Goal: Information Seeking & Learning: Learn about a topic

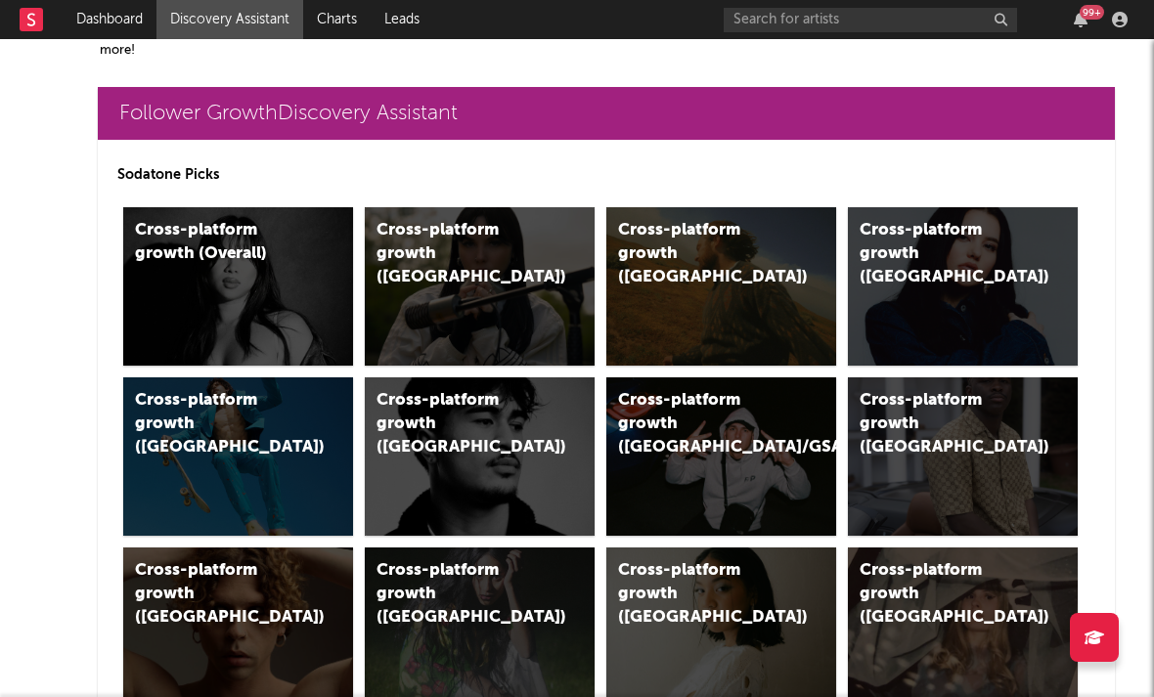
scroll to position [423, 0]
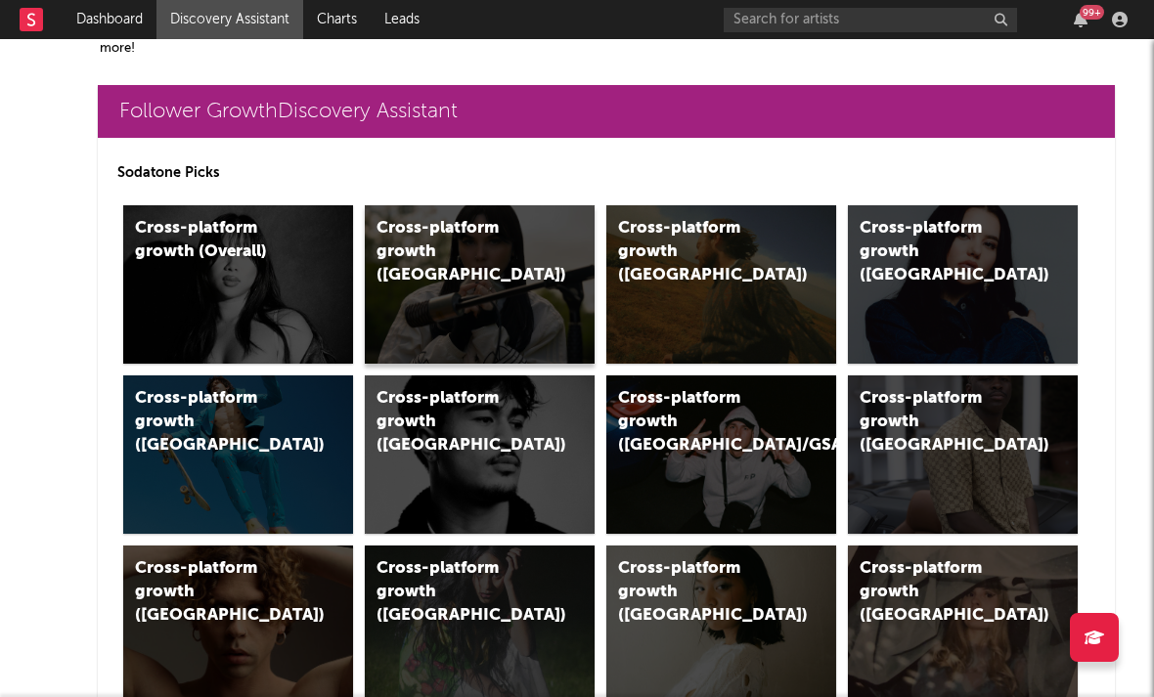
click at [436, 239] on div "Cross-platform growth (UK)" at bounding box center [459, 252] width 165 height 70
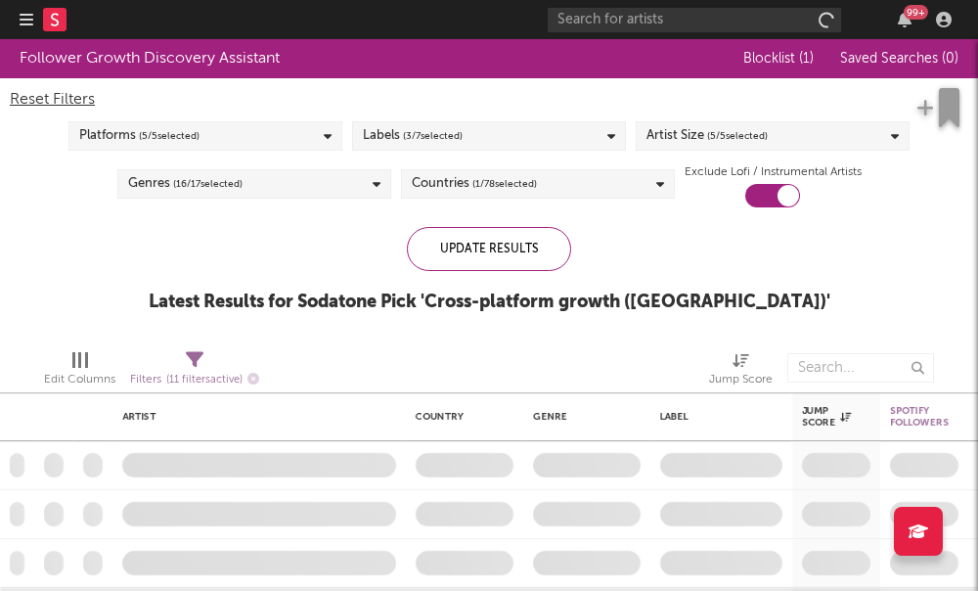
checkbox input "true"
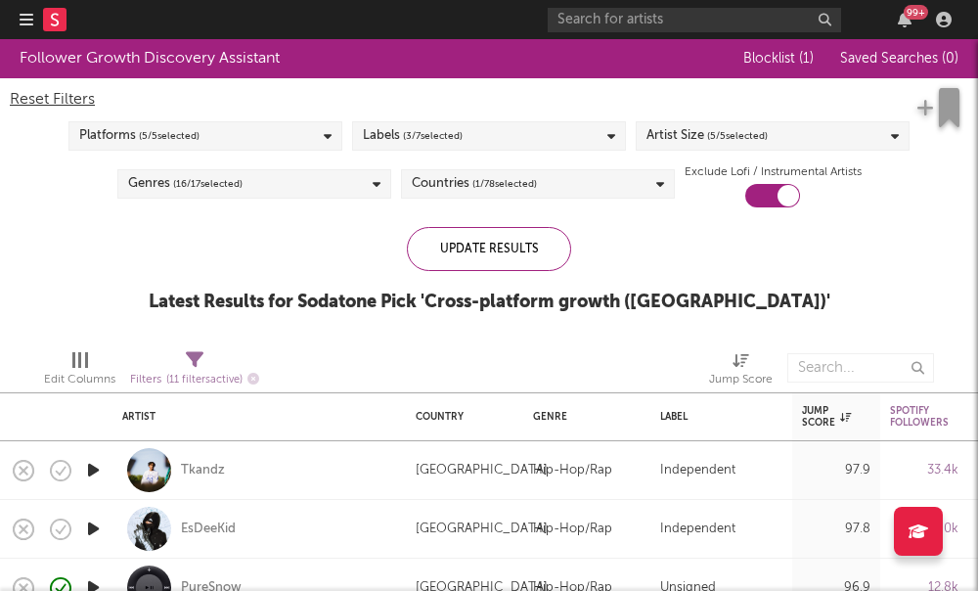
click at [773, 133] on div "Artist Size ( 5 / 5 selected)" at bounding box center [773, 135] width 274 height 29
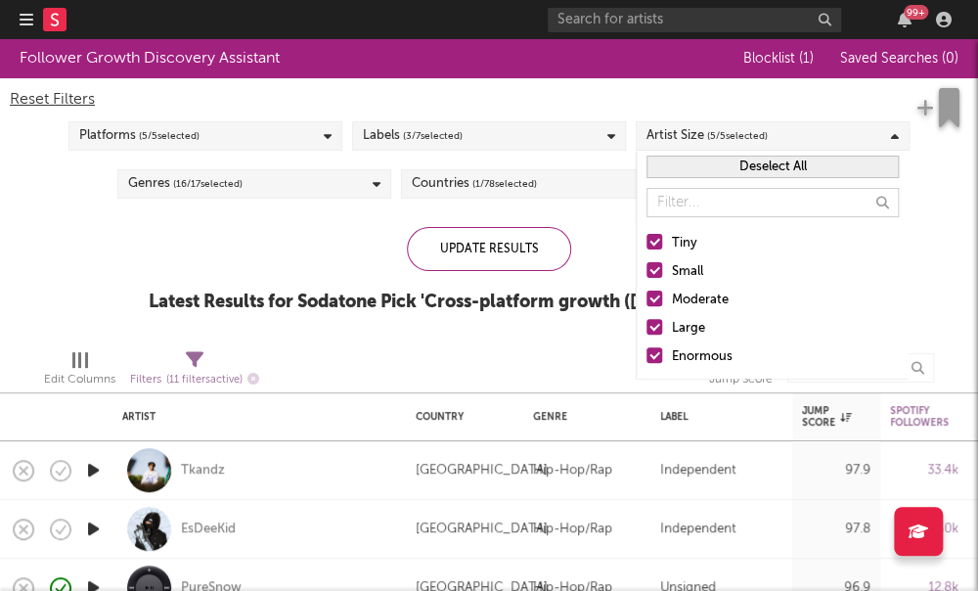
click at [656, 297] on div at bounding box center [654, 298] width 16 height 16
click at [646, 297] on input "Moderate" at bounding box center [646, 300] width 0 height 23
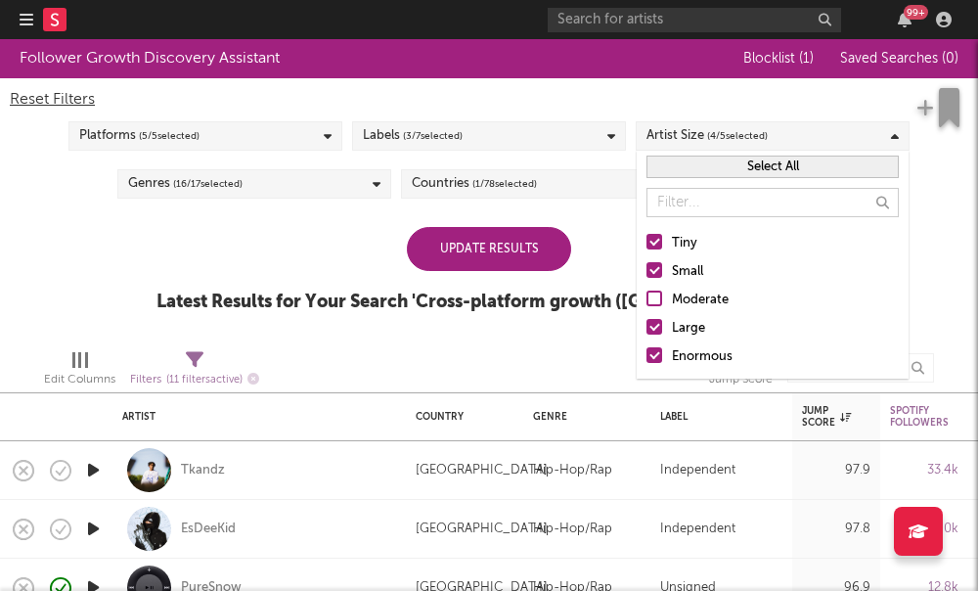
click at [662, 337] on label "Large" at bounding box center [772, 328] width 252 height 23
click at [646, 337] on input "Large" at bounding box center [646, 328] width 0 height 23
click at [656, 358] on div at bounding box center [654, 355] width 16 height 16
click at [646, 358] on input "Enormous" at bounding box center [646, 356] width 0 height 23
click at [280, 252] on div "Update Results Latest Results for Your Search ' Cross-platform growth (UK) '" at bounding box center [488, 280] width 665 height 107
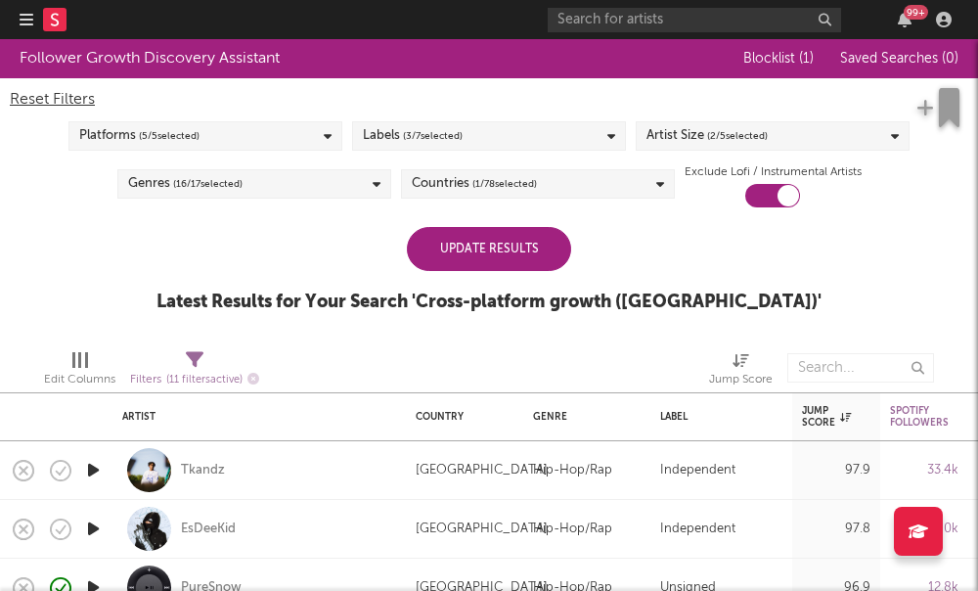
click at [215, 135] on div "Platforms ( 5 / 5 selected)" at bounding box center [205, 135] width 274 height 29
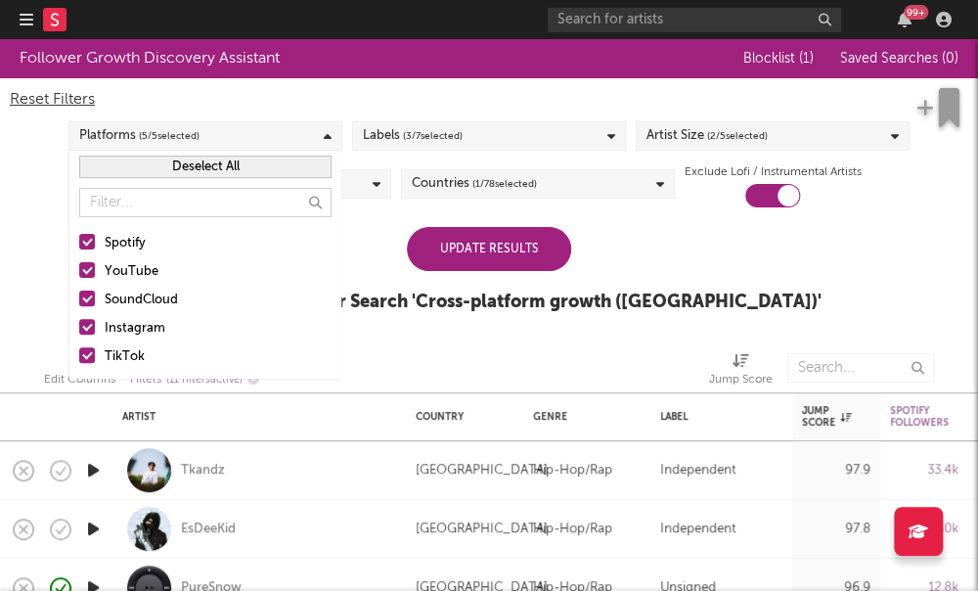
click at [454, 258] on div "Update Results" at bounding box center [489, 249] width 164 height 44
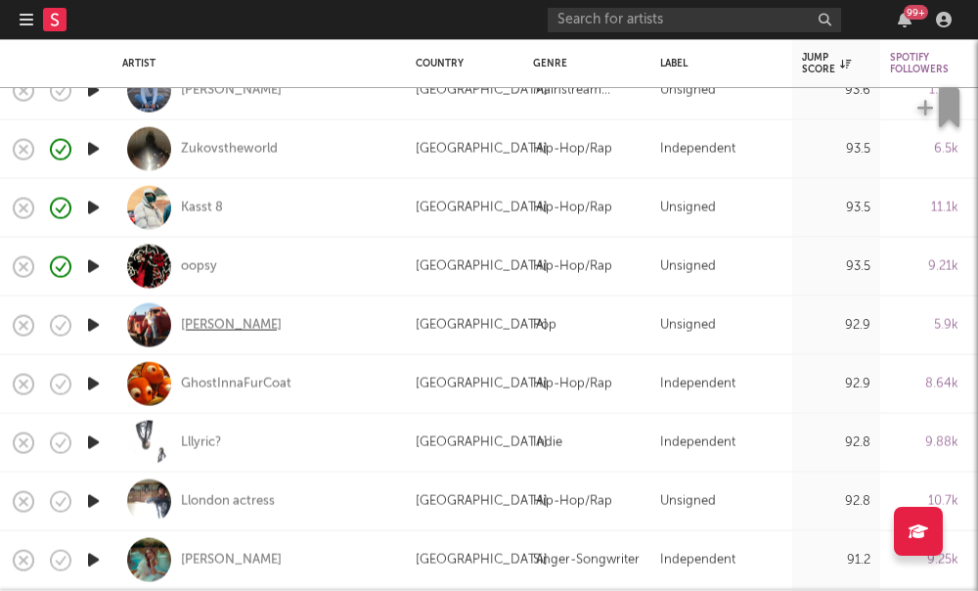
click at [212, 324] on div "Juno James" at bounding box center [231, 325] width 101 height 18
click at [245, 379] on div "GhostInnaFurCoat" at bounding box center [236, 384] width 111 height 18
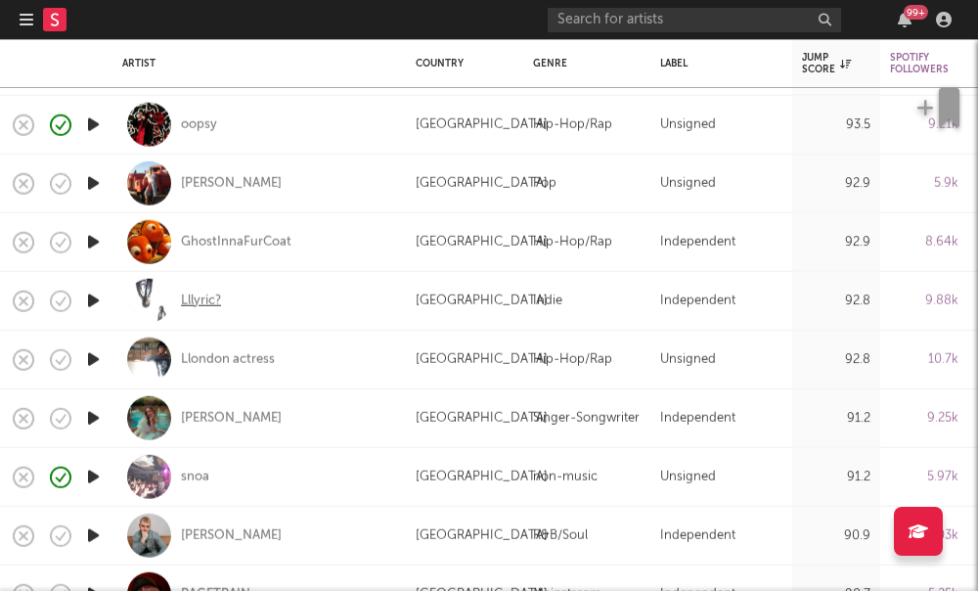
click at [189, 297] on div "Lllyric?" at bounding box center [201, 300] width 40 height 18
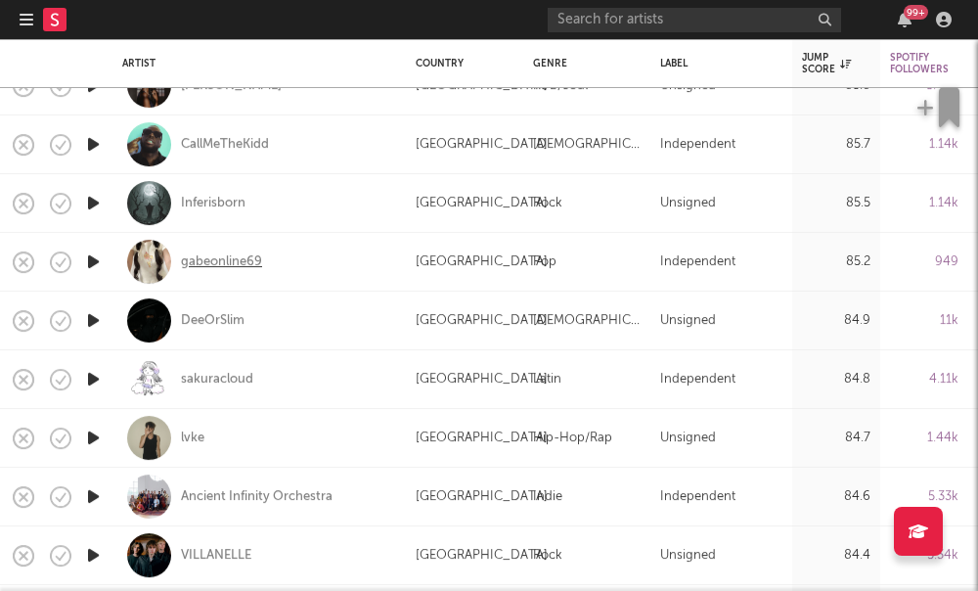
click at [238, 265] on div "gabeonline69" at bounding box center [221, 262] width 81 height 18
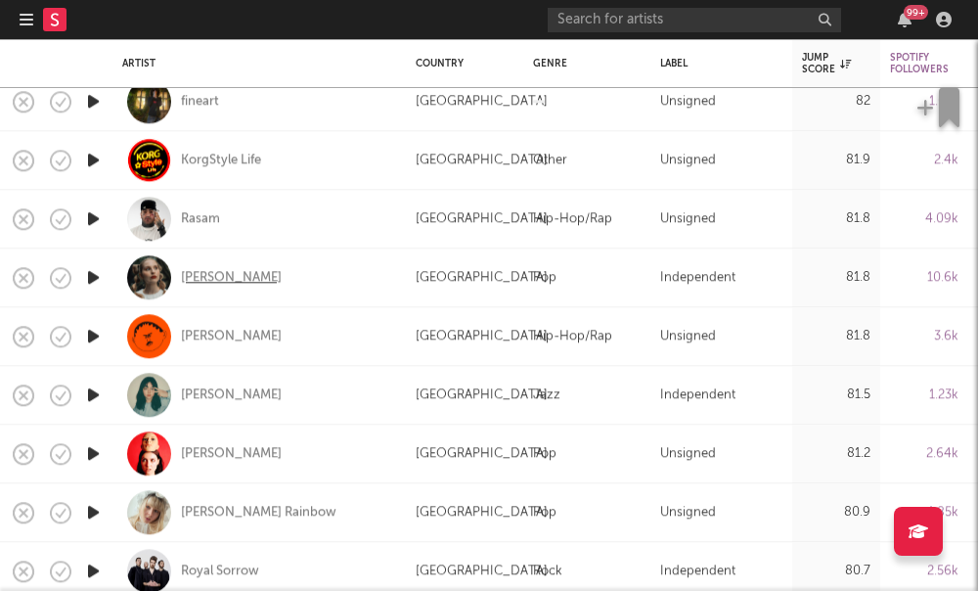
click at [206, 284] on div "Maddie Ashman" at bounding box center [231, 278] width 101 height 18
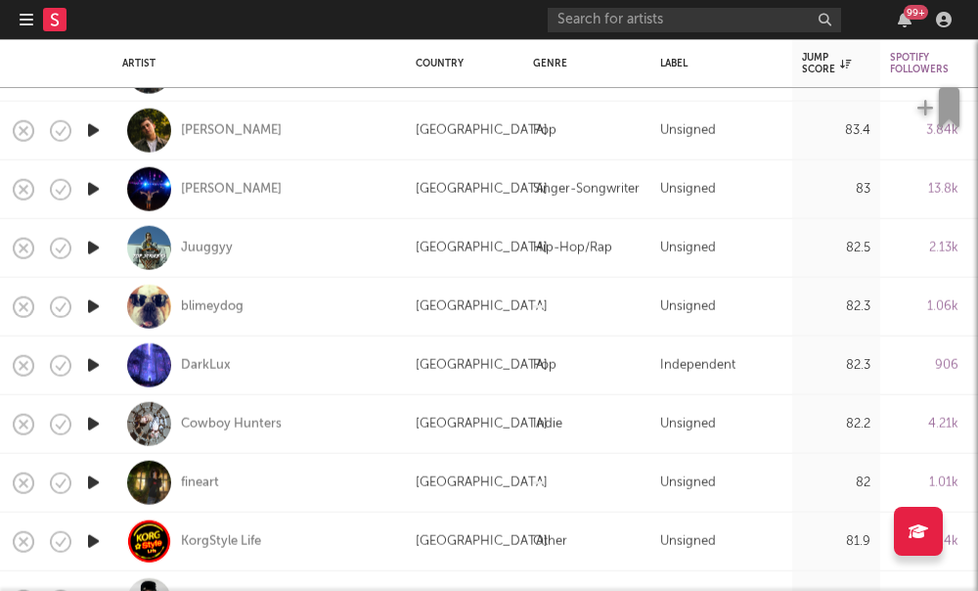
click at [16, 25] on nav "Dashboard Discovery Assistant Charts Leads 99 +" at bounding box center [489, 19] width 978 height 39
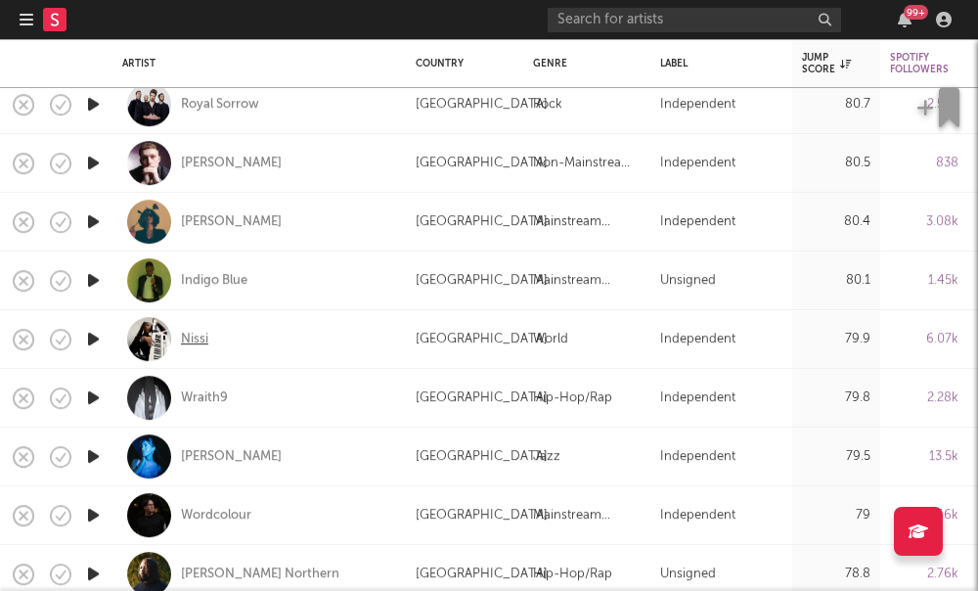
click at [195, 344] on div "Nissi" at bounding box center [194, 340] width 27 height 18
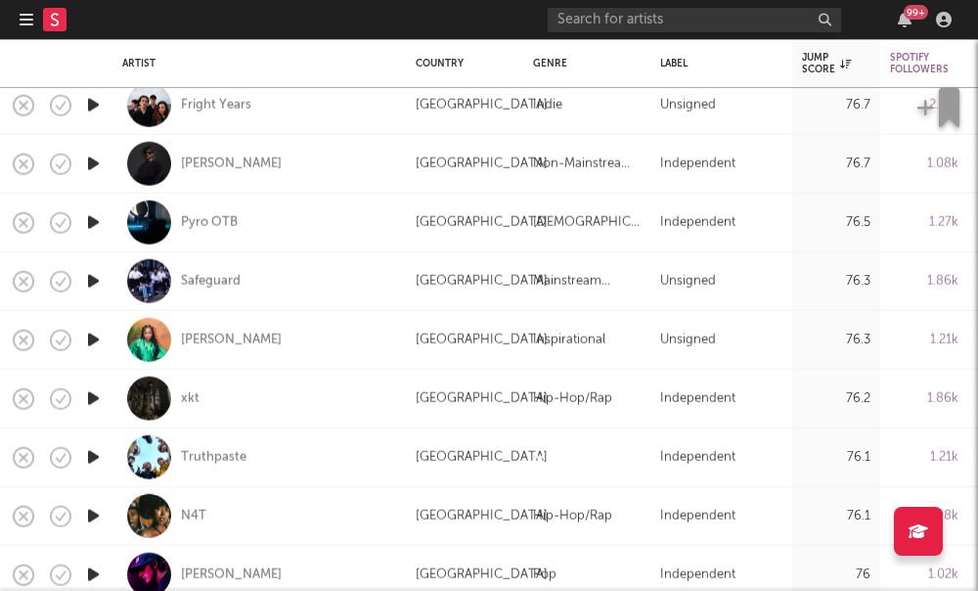
click at [185, 408] on div "xkt" at bounding box center [259, 399] width 274 height 58
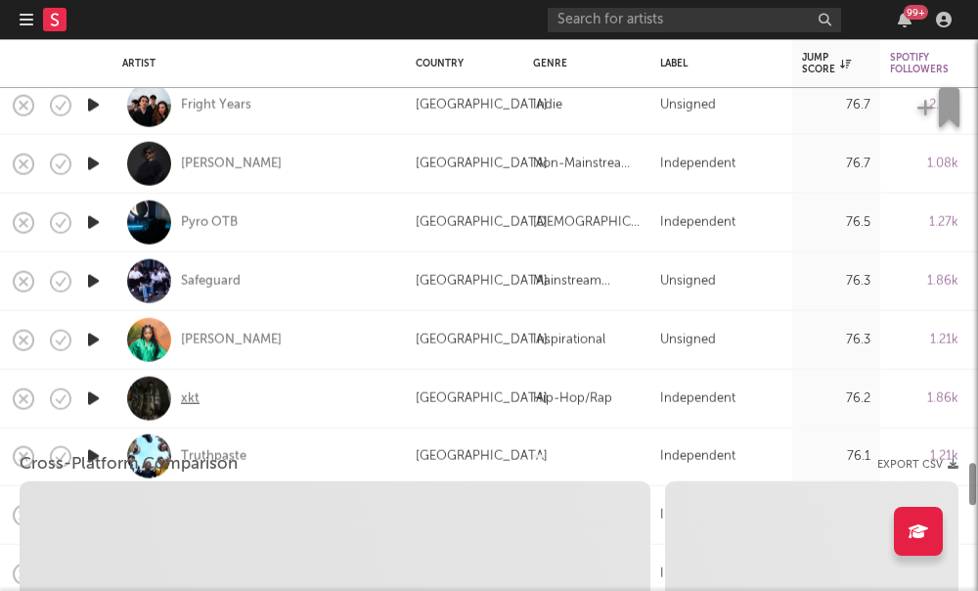
select select "1w"
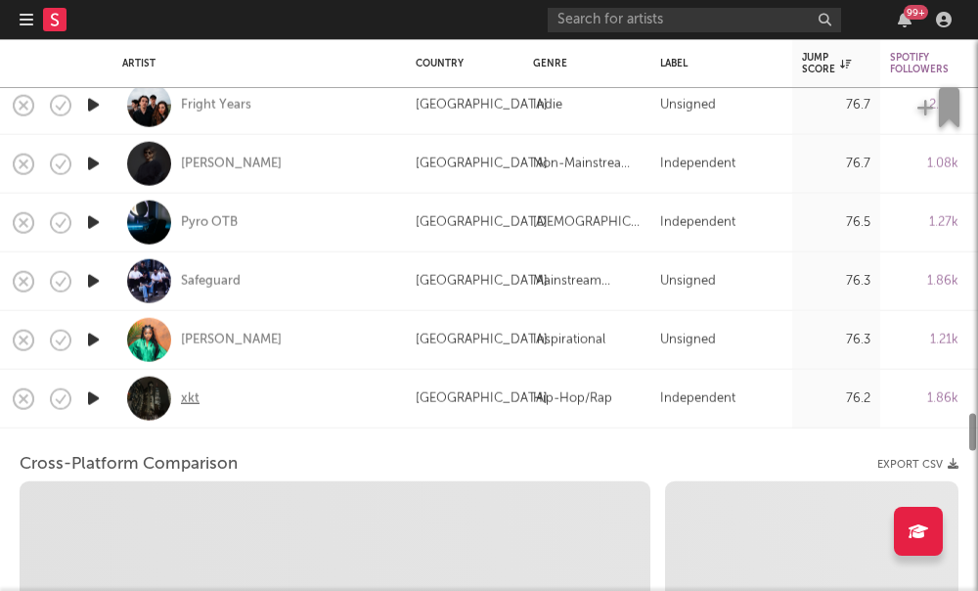
click at [185, 397] on div "xkt" at bounding box center [190, 398] width 19 height 18
select select "1m"
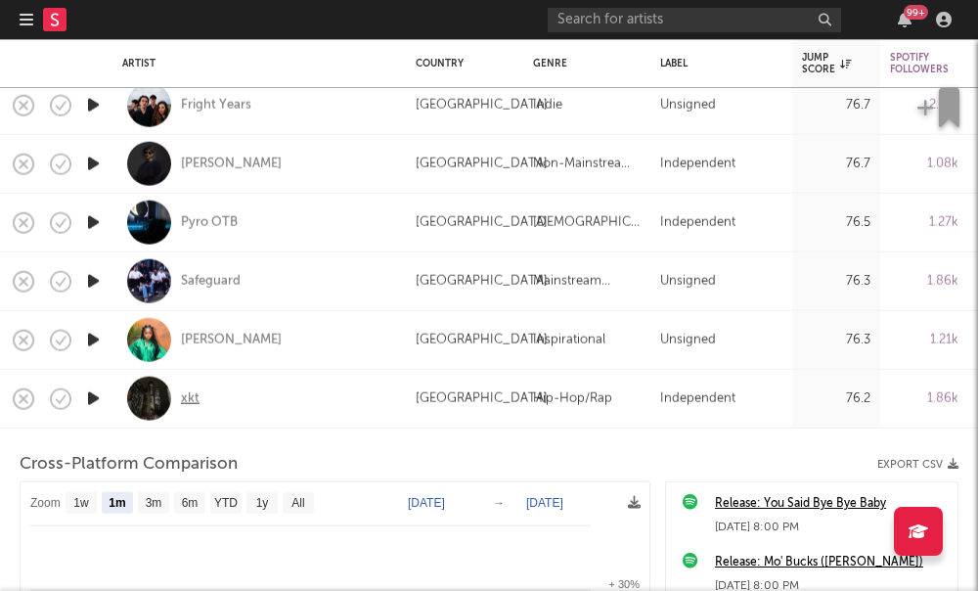
select select "6m"
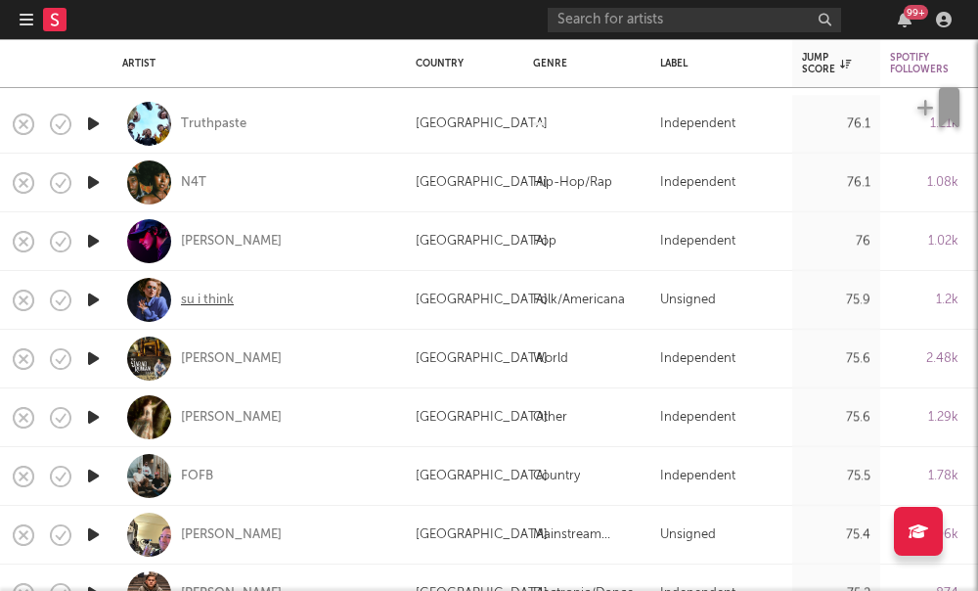
click at [199, 301] on div "su i think" at bounding box center [207, 299] width 53 height 18
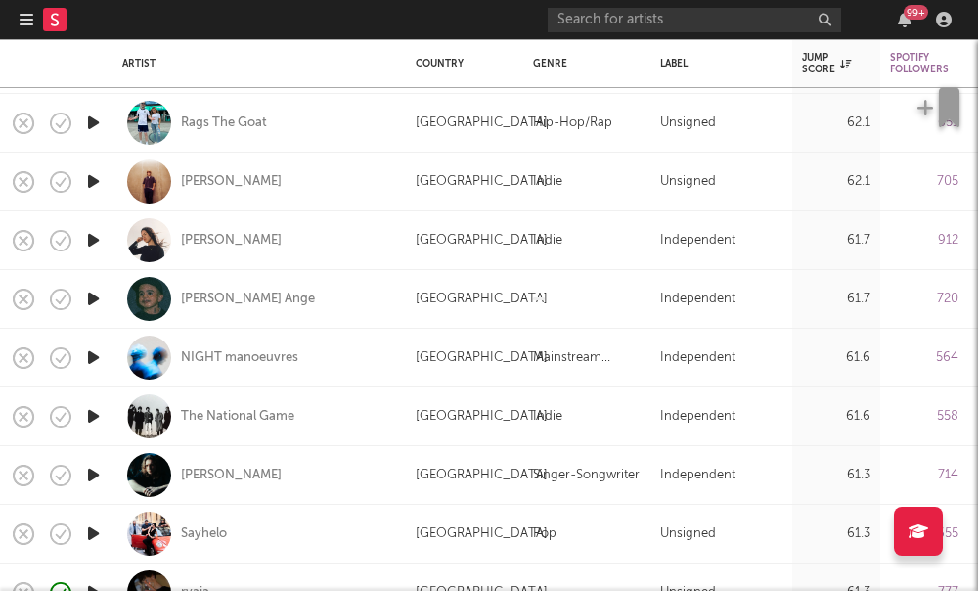
click at [22, 22] on icon "button" at bounding box center [27, 20] width 14 height 16
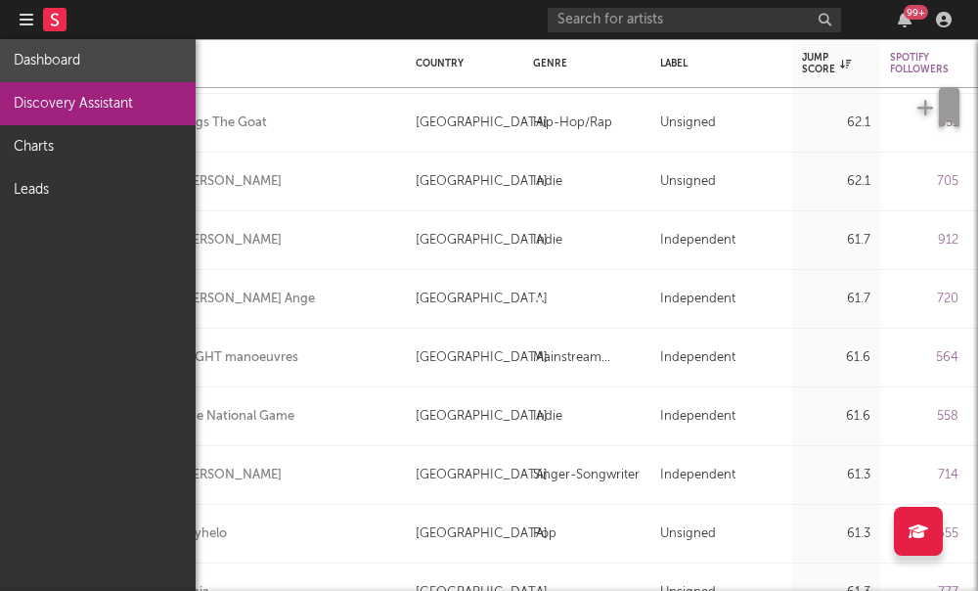
click at [127, 59] on link "Dashboard" at bounding box center [98, 60] width 196 height 43
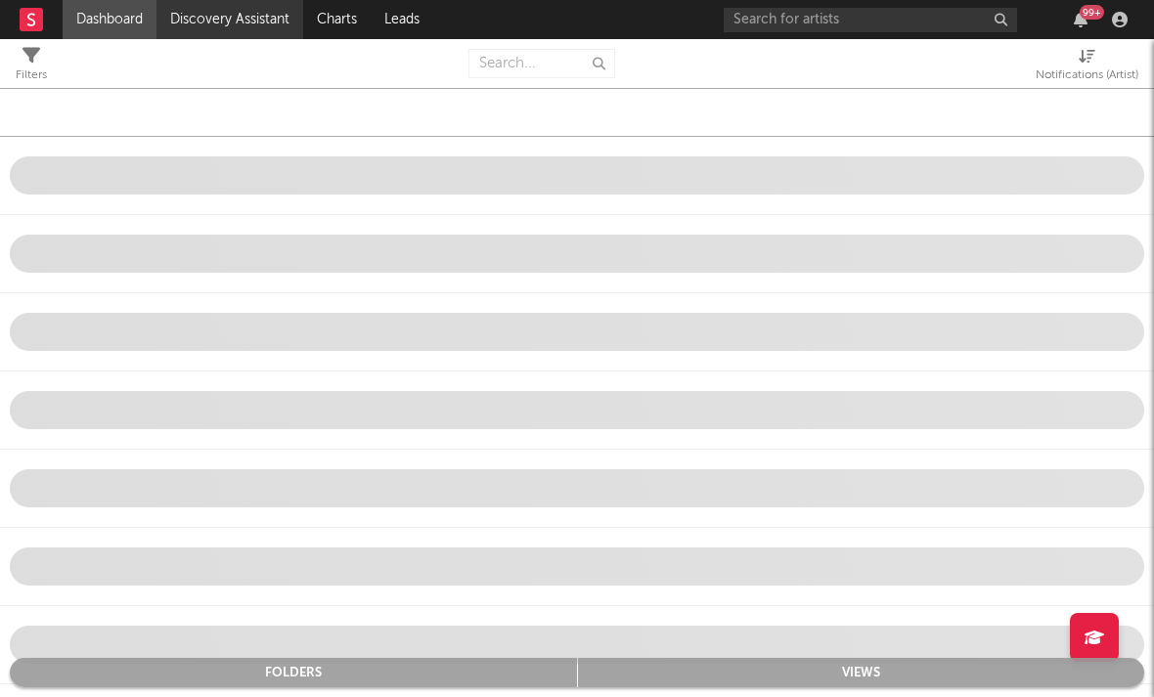
click at [251, 21] on link "Discovery Assistant" at bounding box center [229, 19] width 147 height 39
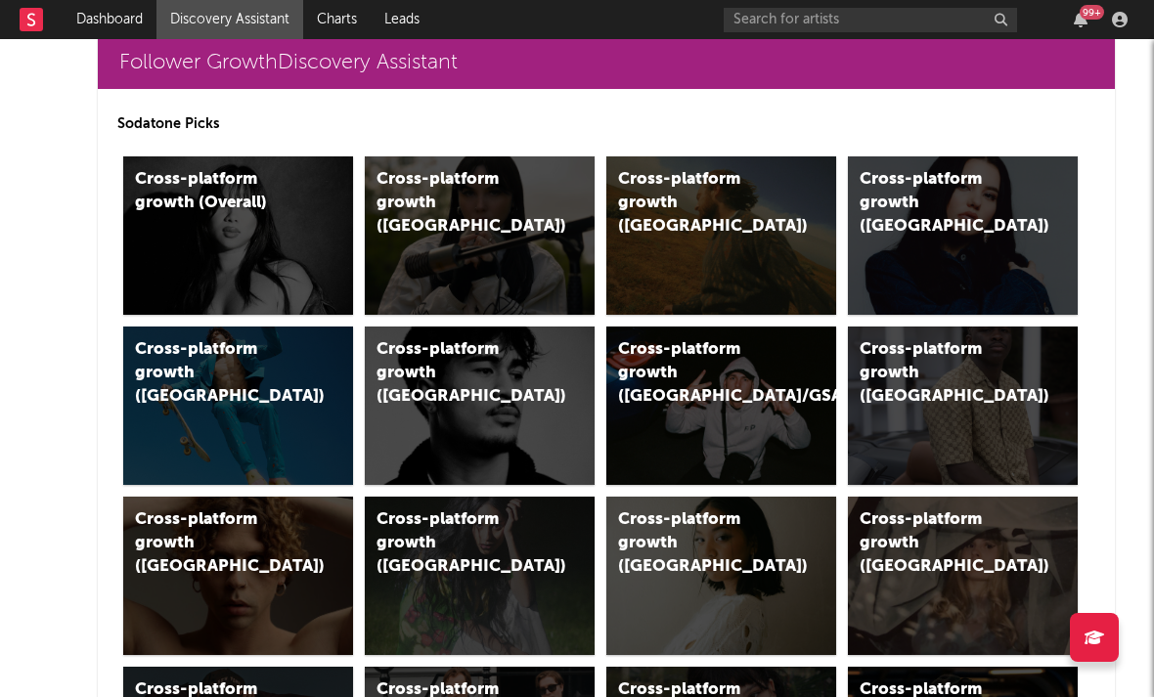
scroll to position [474, 0]
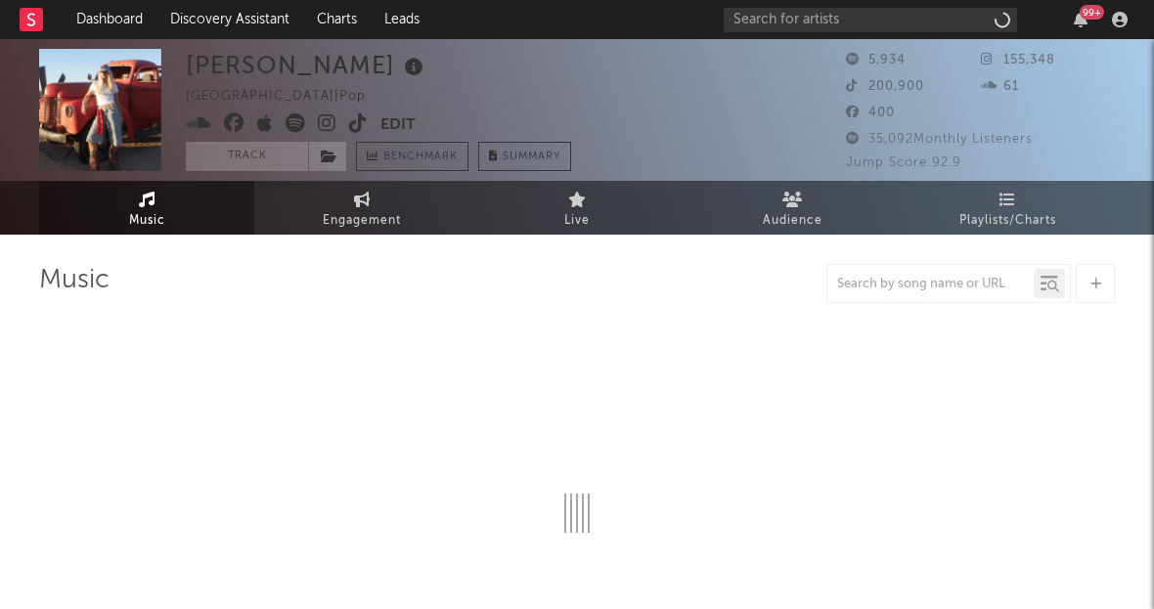
select select "1w"
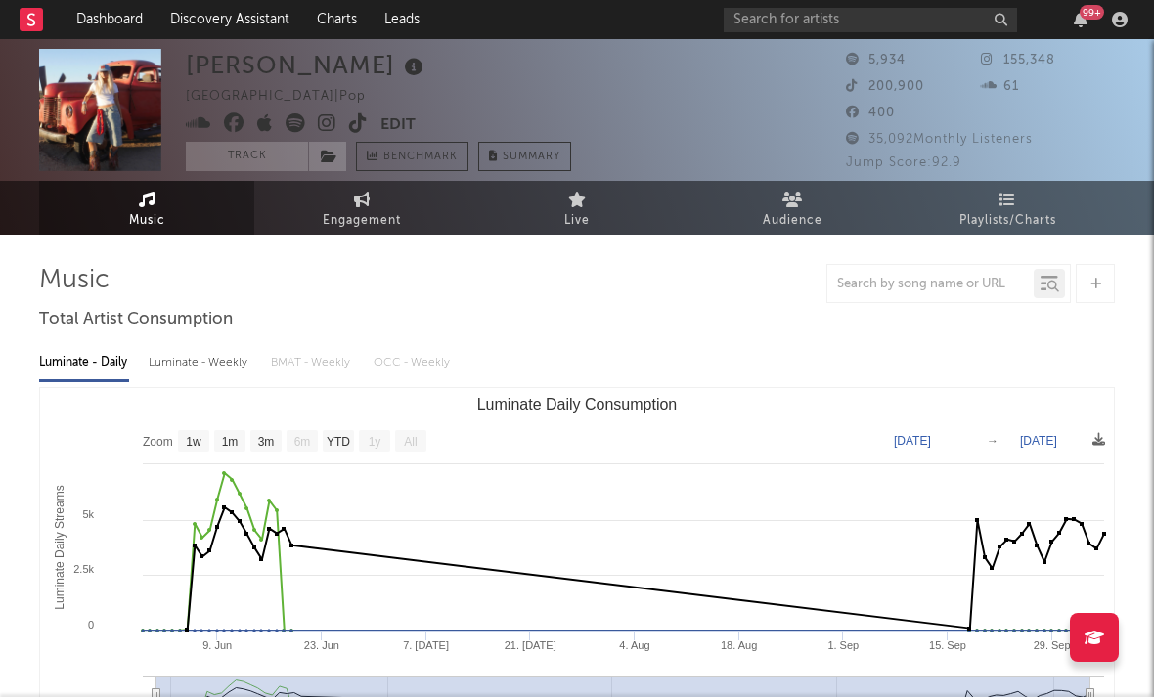
click at [328, 119] on icon at bounding box center [327, 123] width 19 height 20
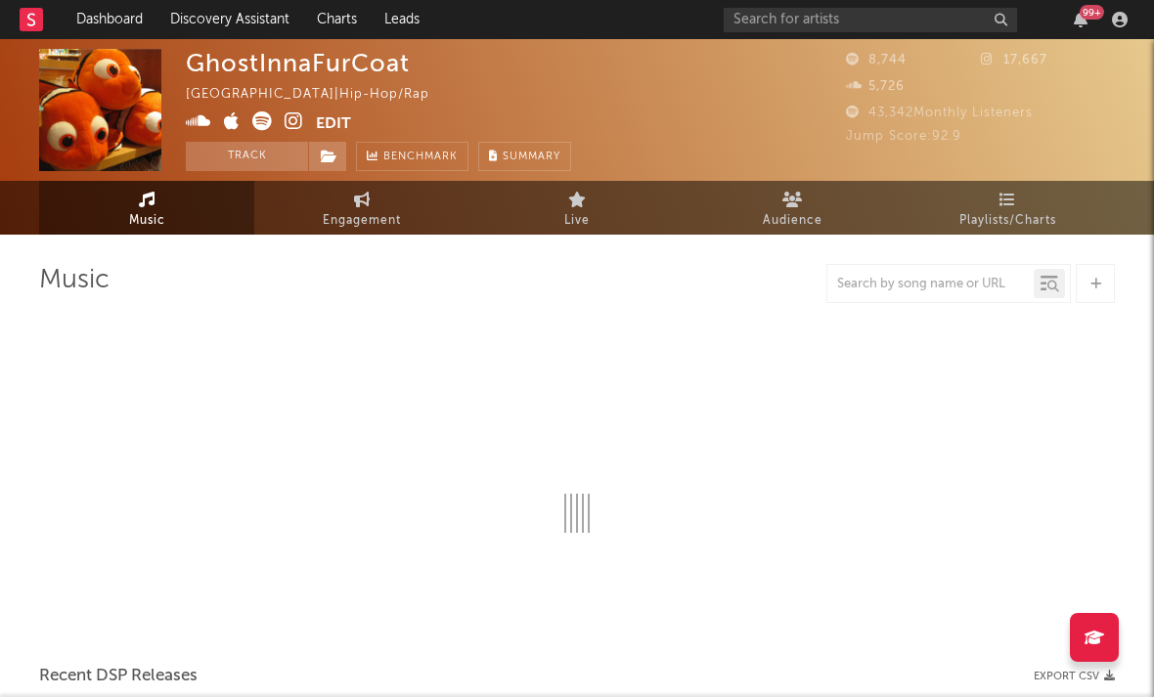
click at [290, 117] on icon at bounding box center [294, 121] width 19 height 20
select select "1w"
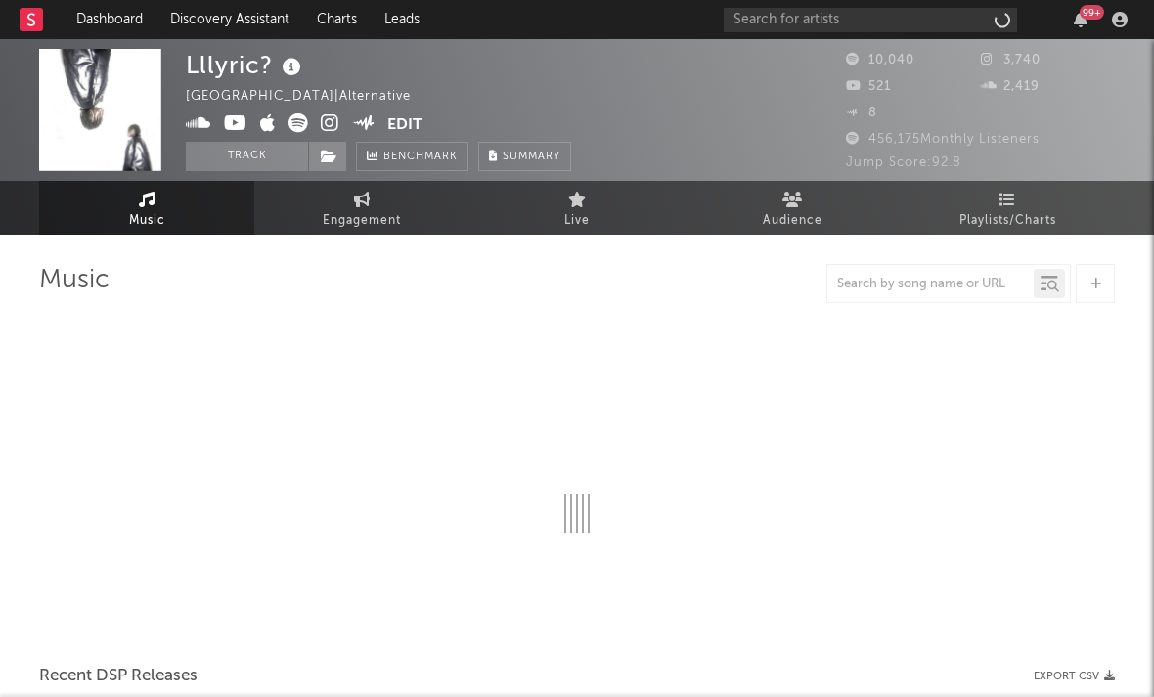
select select "6m"
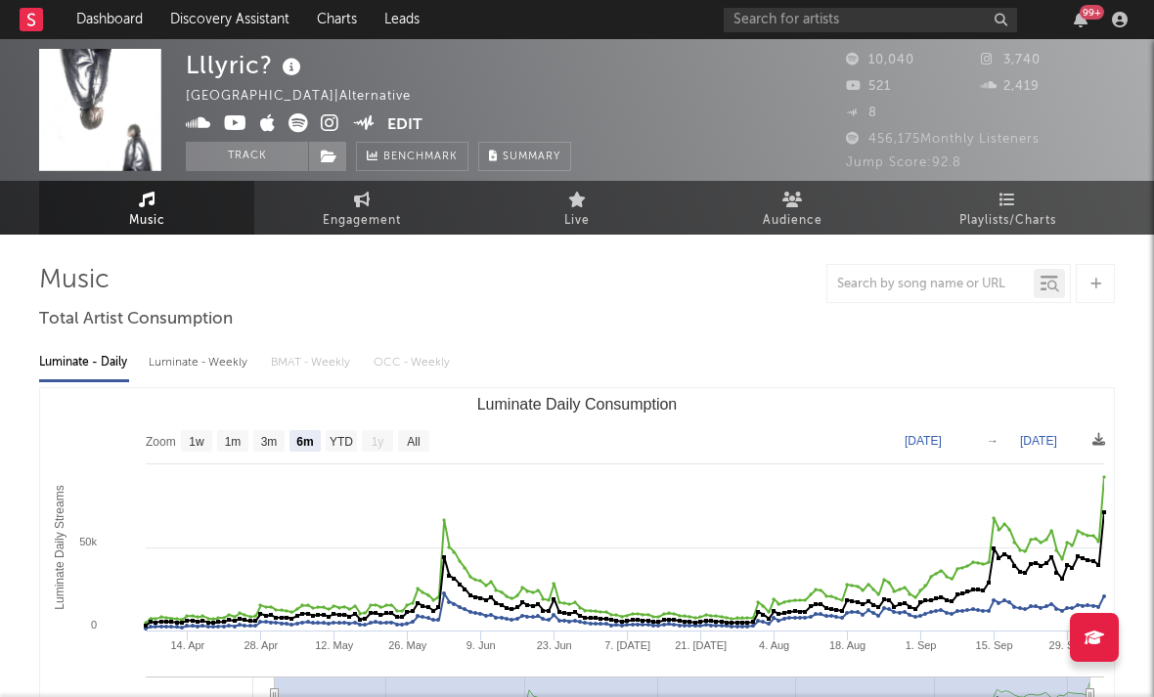
click at [332, 118] on icon at bounding box center [330, 123] width 19 height 20
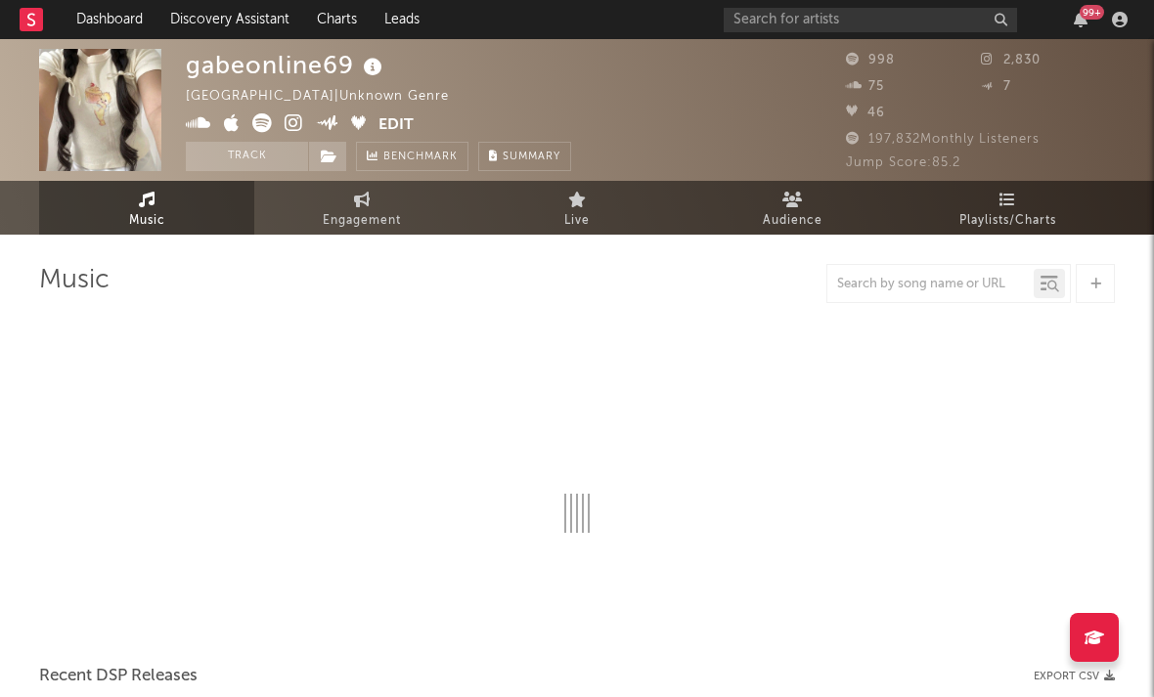
select select "1w"
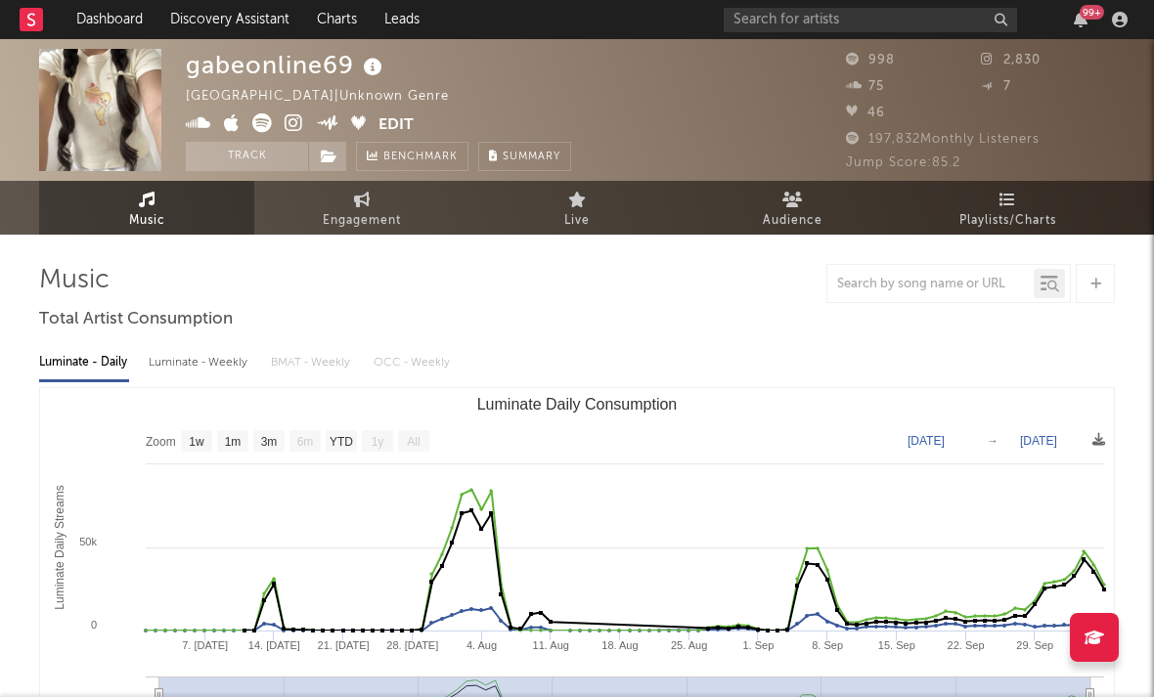
click at [292, 120] on icon at bounding box center [294, 123] width 19 height 20
click at [241, 124] on span at bounding box center [282, 125] width 193 height 24
click at [235, 126] on icon at bounding box center [232, 123] width 16 height 20
click at [234, 126] on icon at bounding box center [232, 123] width 16 height 20
click at [264, 120] on icon at bounding box center [262, 123] width 20 height 20
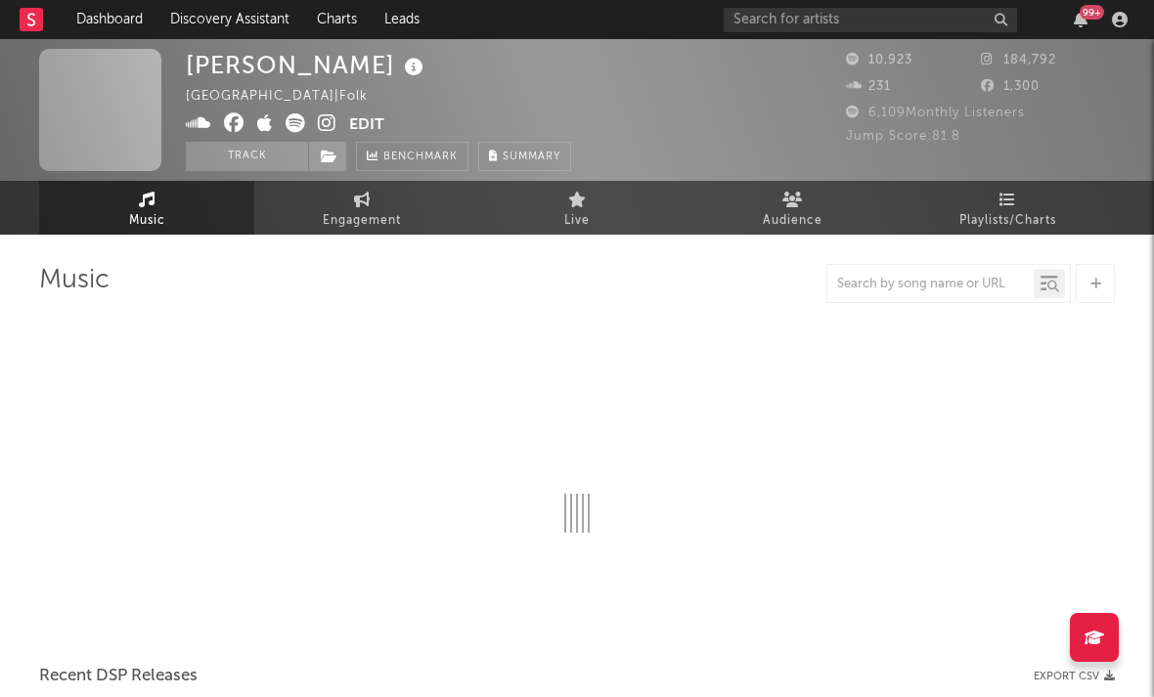
select select "6m"
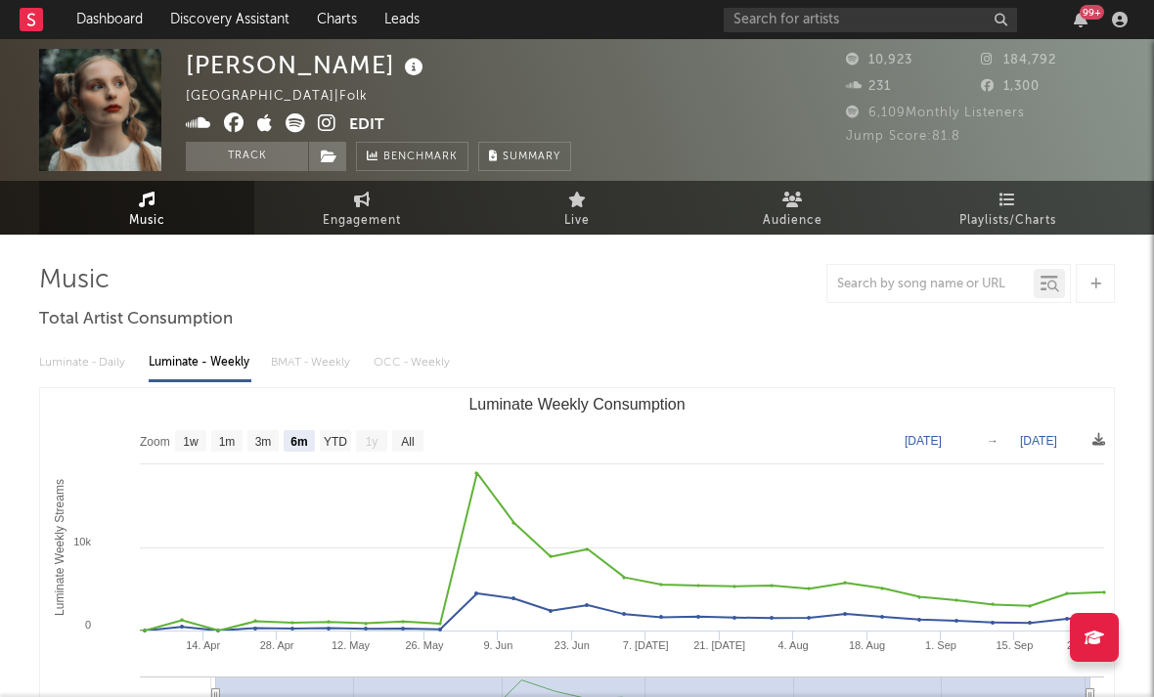
click at [324, 124] on icon at bounding box center [327, 123] width 19 height 20
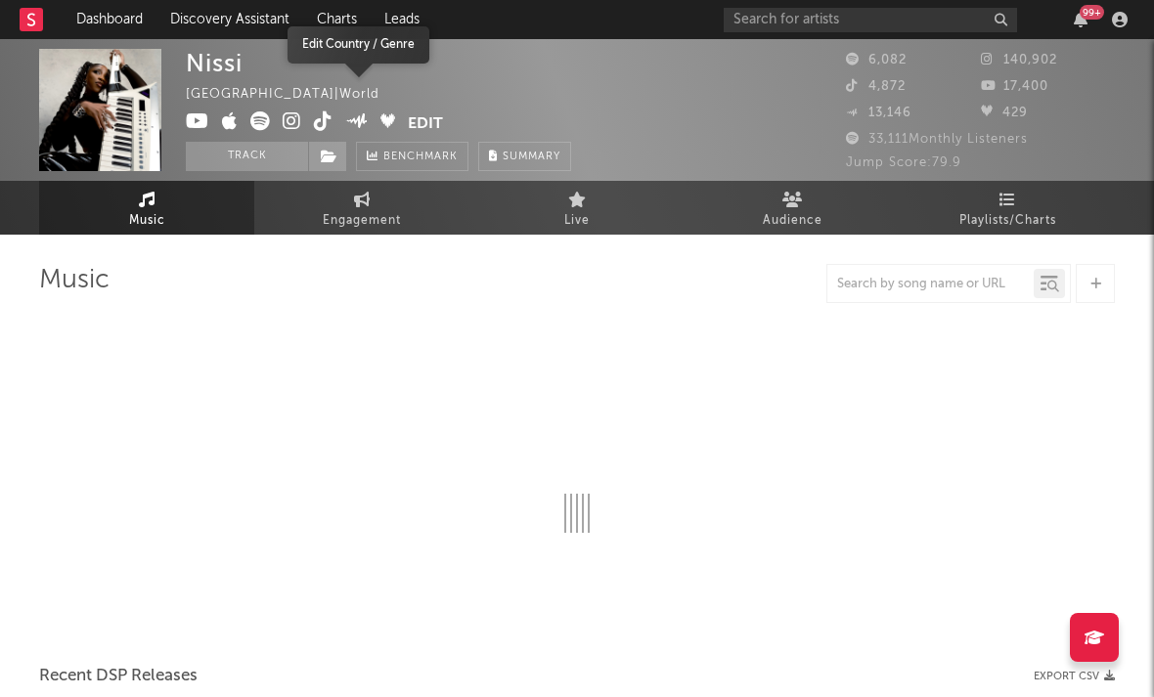
select select "6m"
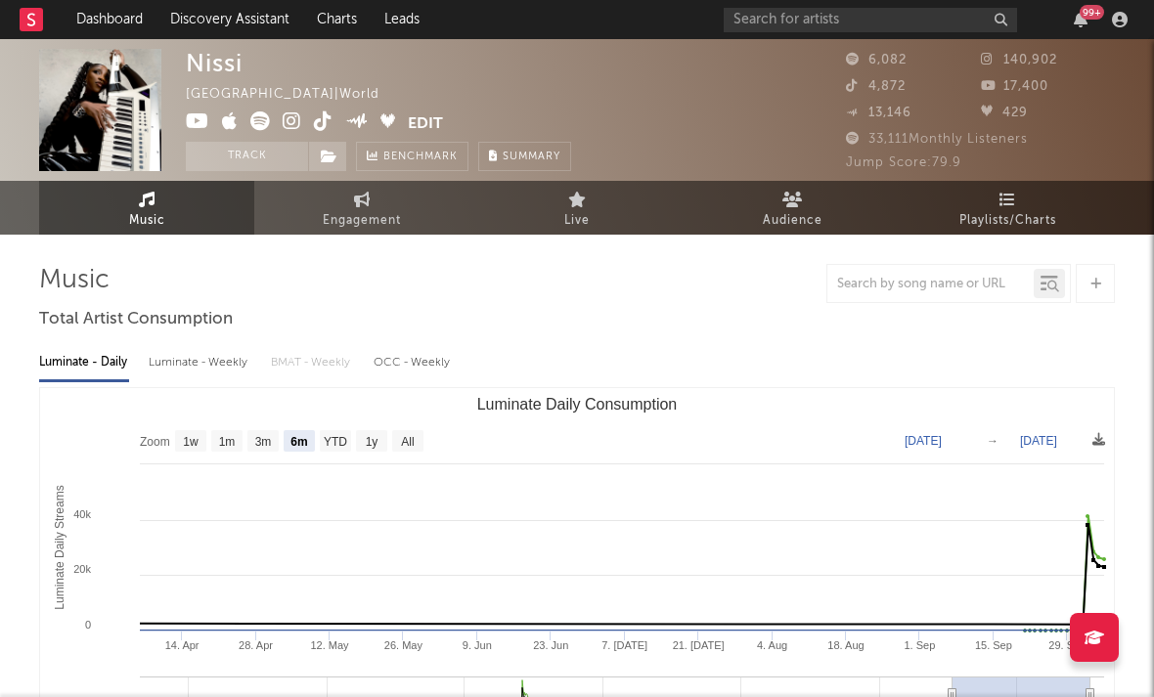
click at [290, 122] on icon at bounding box center [292, 121] width 19 height 20
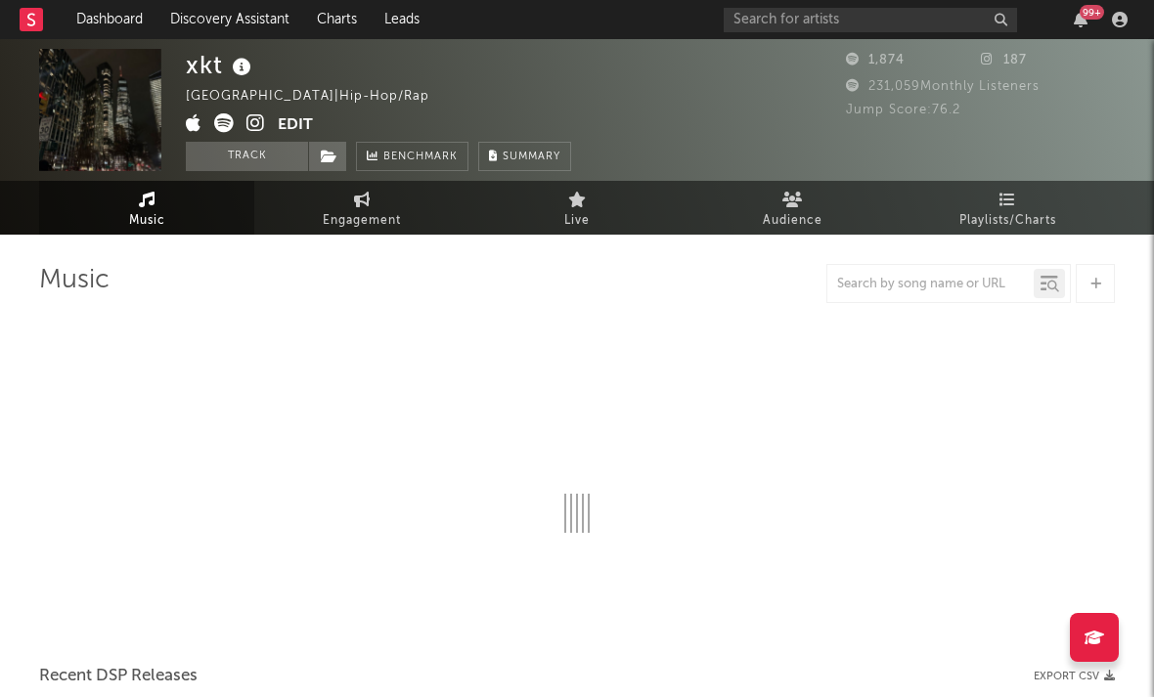
select select "6m"
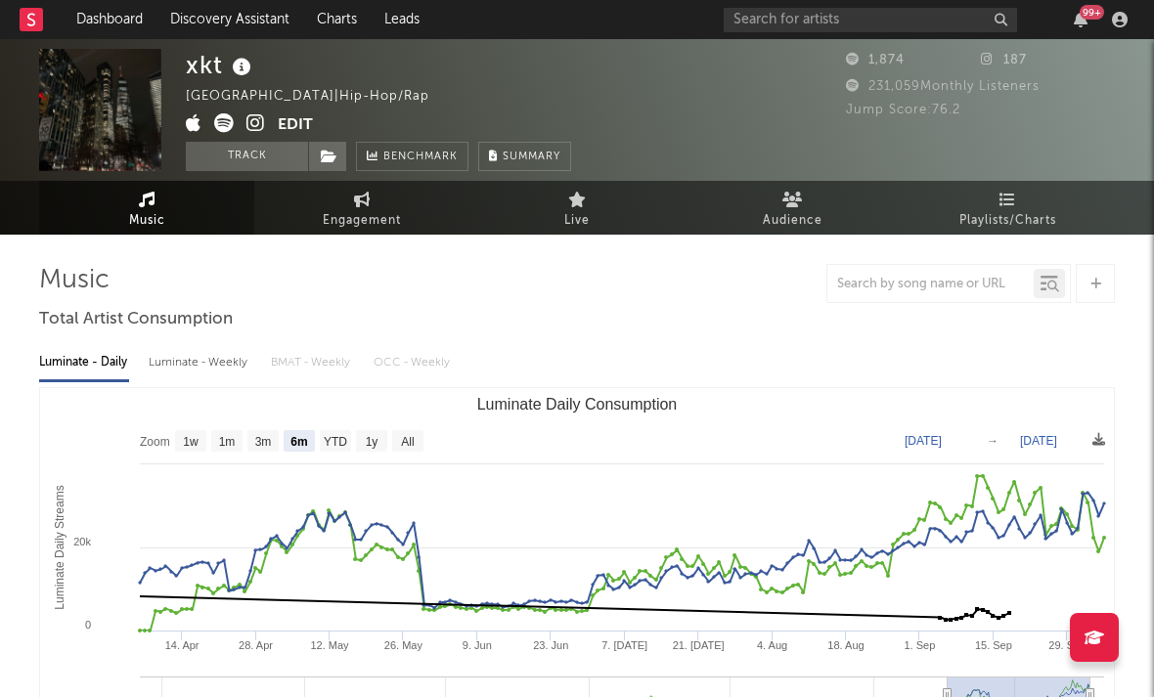
click at [255, 123] on icon at bounding box center [255, 123] width 19 height 20
click at [193, 124] on icon at bounding box center [194, 123] width 16 height 20
click at [224, 119] on icon at bounding box center [224, 123] width 20 height 20
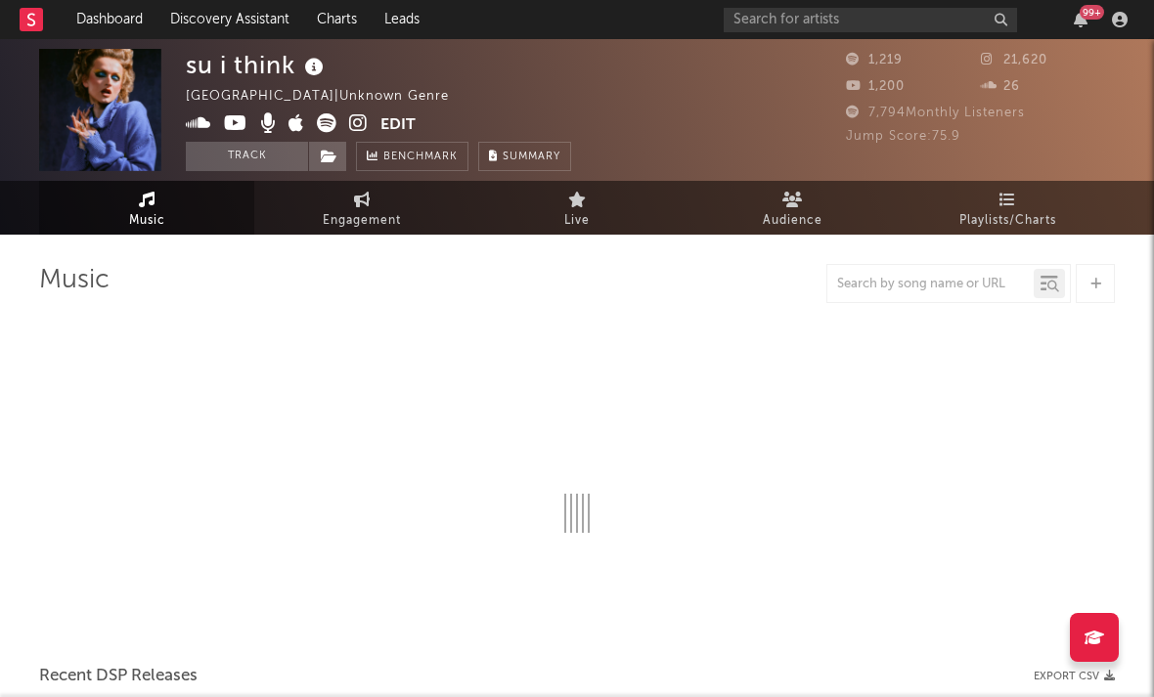
select select "6m"
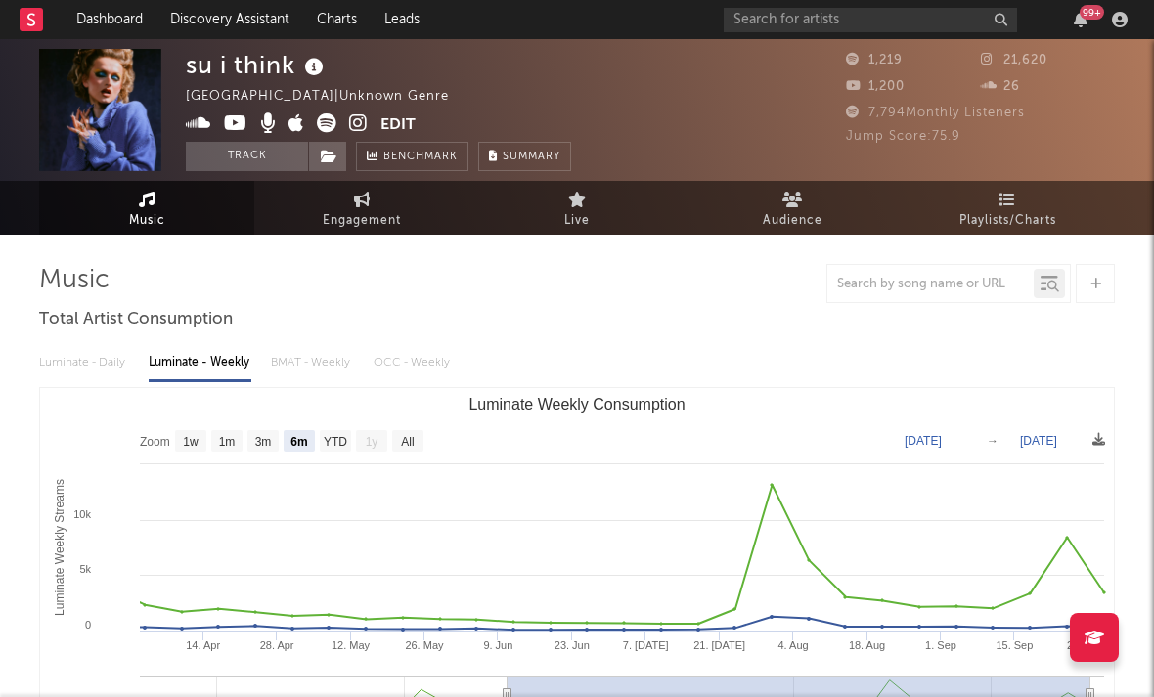
click at [362, 121] on icon at bounding box center [358, 123] width 19 height 20
